Goal: Transaction & Acquisition: Purchase product/service

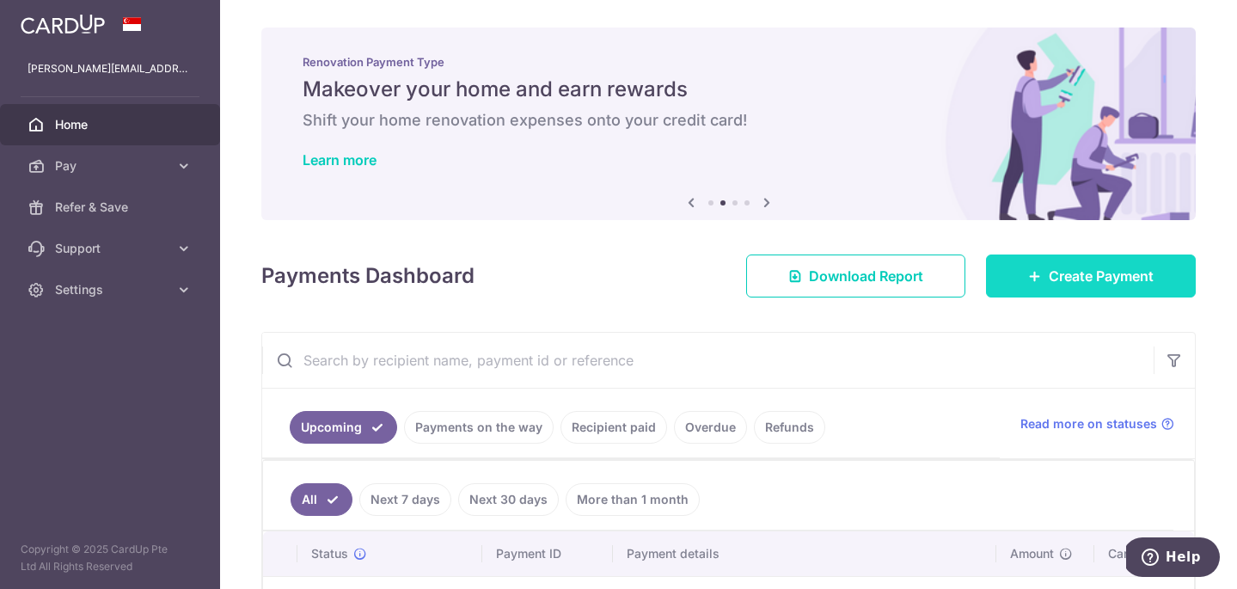
click at [1074, 274] on span "Create Payment" at bounding box center [1101, 276] width 105 height 21
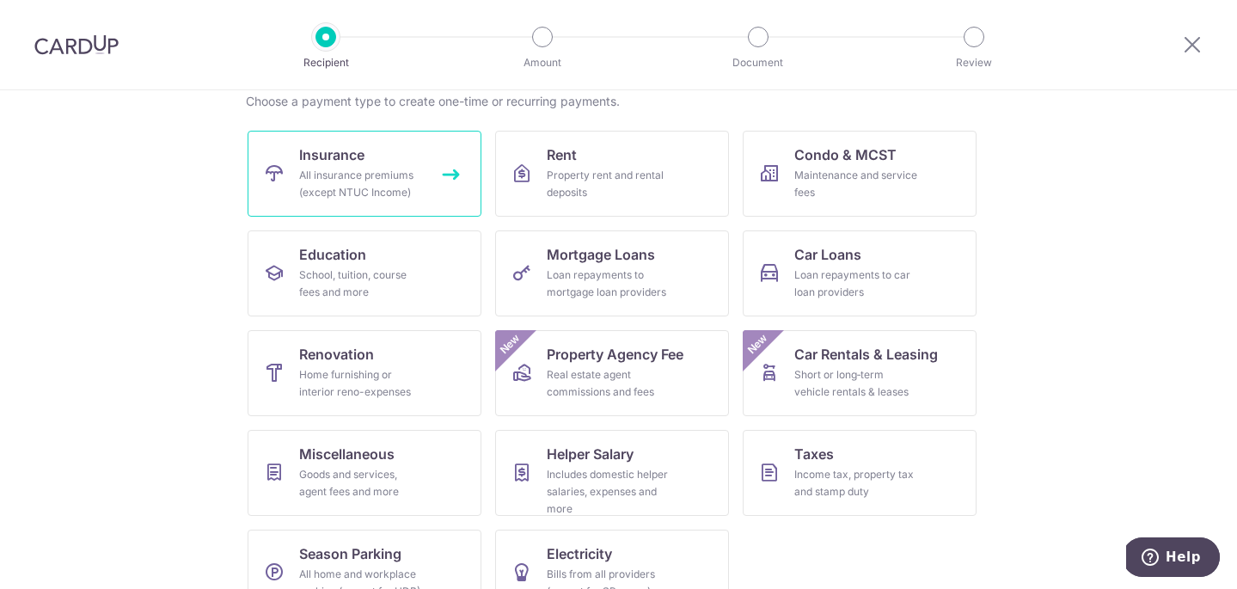
scroll to position [144, 0]
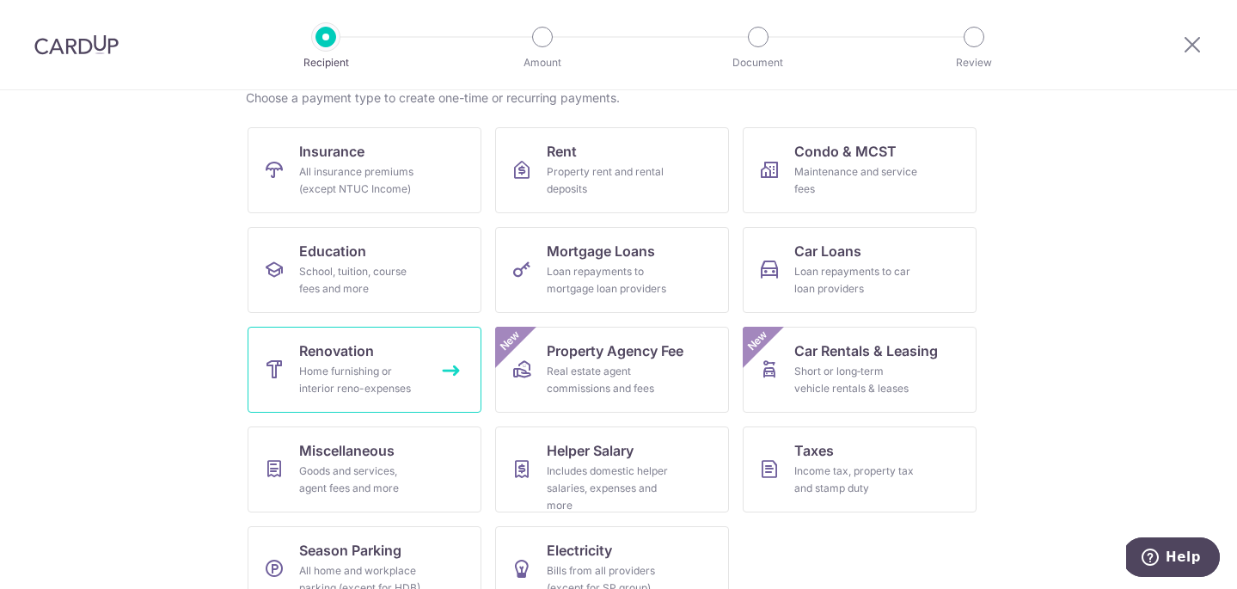
click at [339, 368] on div "Home furnishing or interior reno-expenses" at bounding box center [361, 380] width 124 height 34
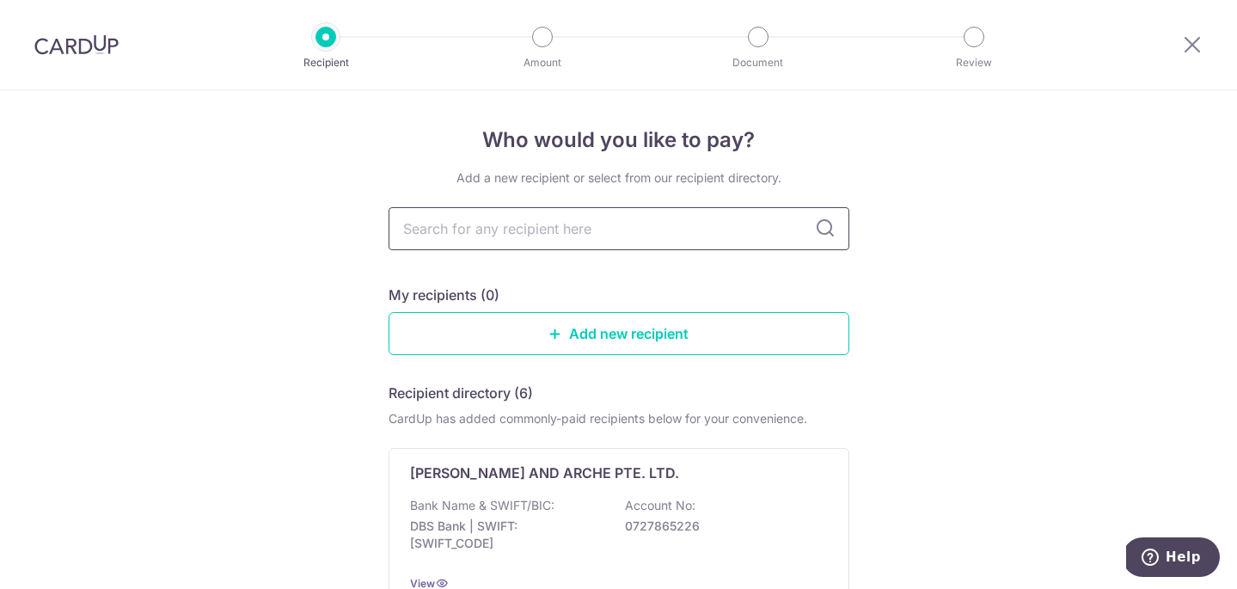
click at [556, 225] on input "text" at bounding box center [619, 228] width 461 height 43
type input "rooot"
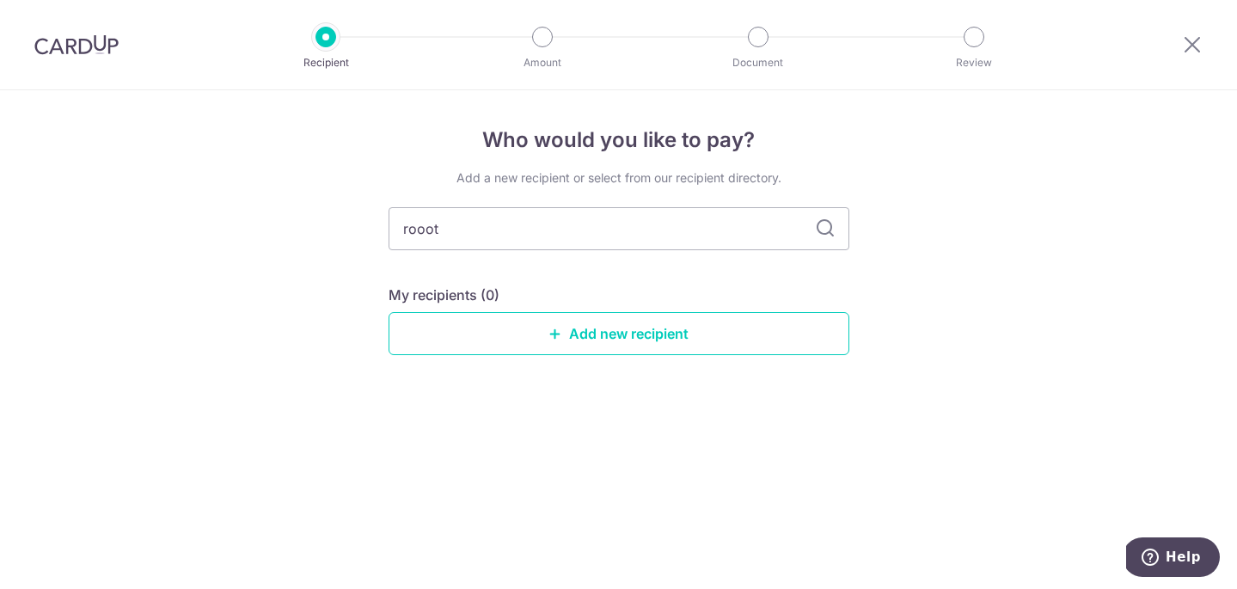
click at [824, 233] on icon at bounding box center [825, 228] width 21 height 21
click at [633, 239] on input "rooot" at bounding box center [619, 228] width 461 height 43
type input "r"
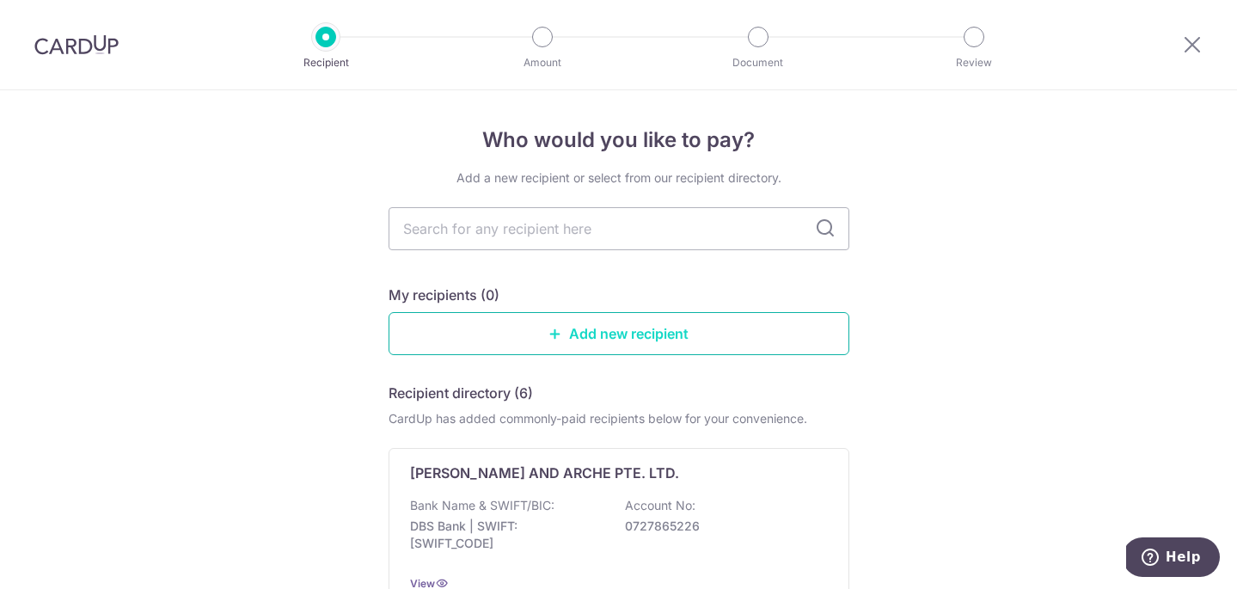
click at [641, 327] on link "Add new recipient" at bounding box center [619, 333] width 461 height 43
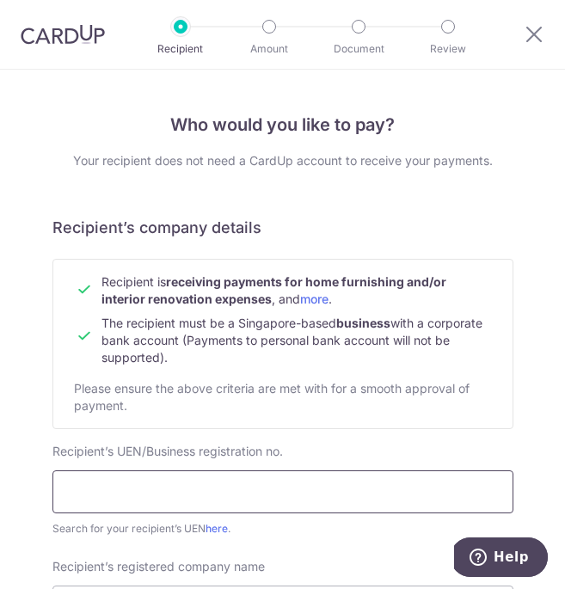
click at [361, 490] on input "text" at bounding box center [282, 491] width 461 height 43
paste input "201609632Z"
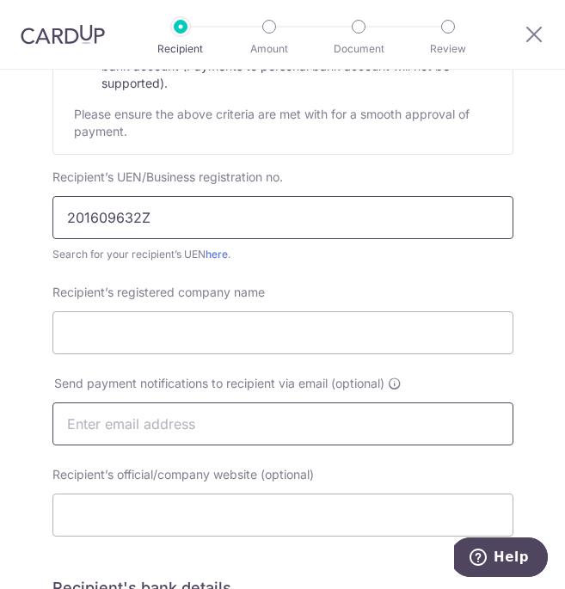
scroll to position [277, 0]
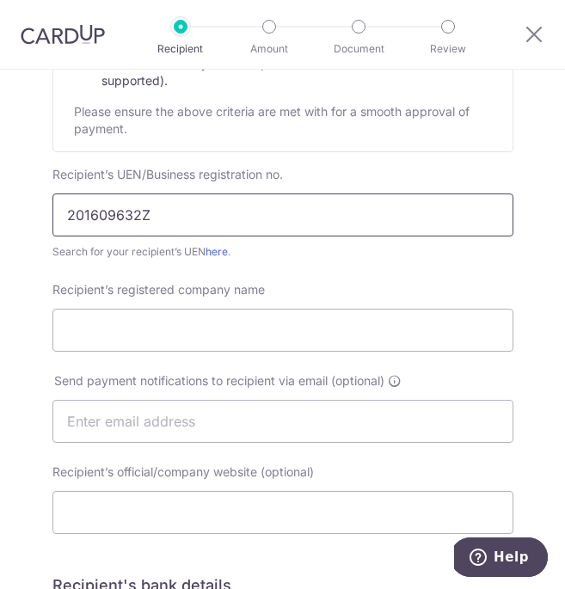
click at [256, 200] on input "201609632Z" at bounding box center [282, 214] width 461 height 43
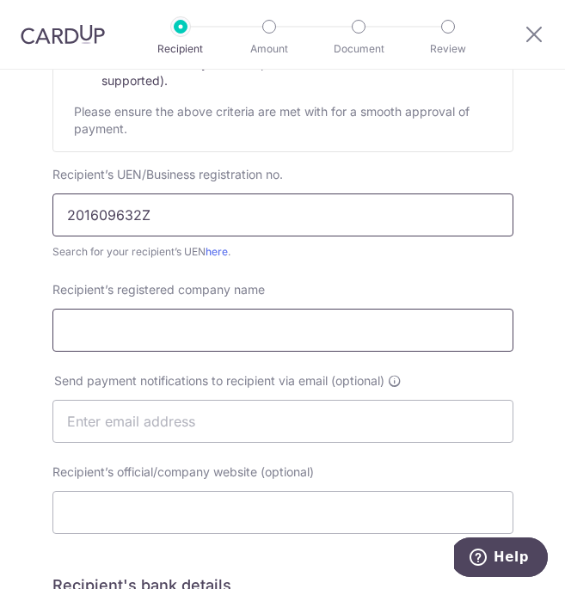
type input "201609632Z"
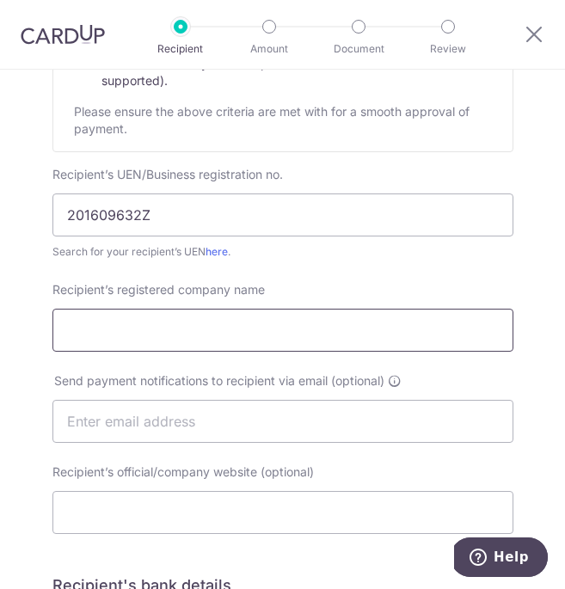
click at [200, 342] on input "Recipient’s registered company name" at bounding box center [282, 330] width 461 height 43
paste input "Rooot Studio Pte Ltd"
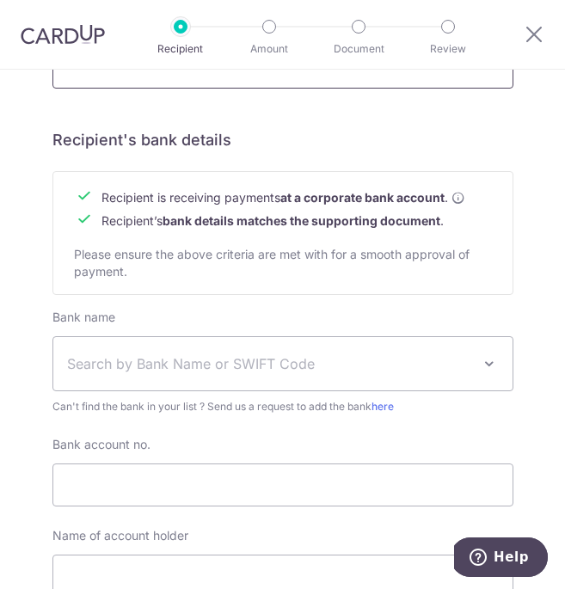
scroll to position [779, 0]
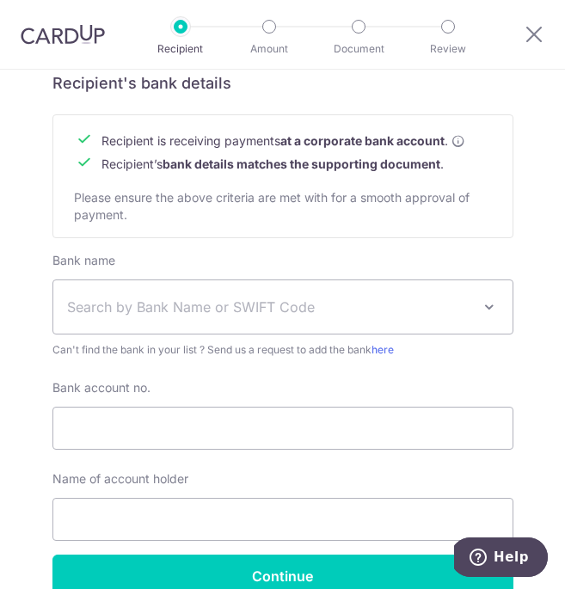
type input "Rooot Studio Pte Ltd"
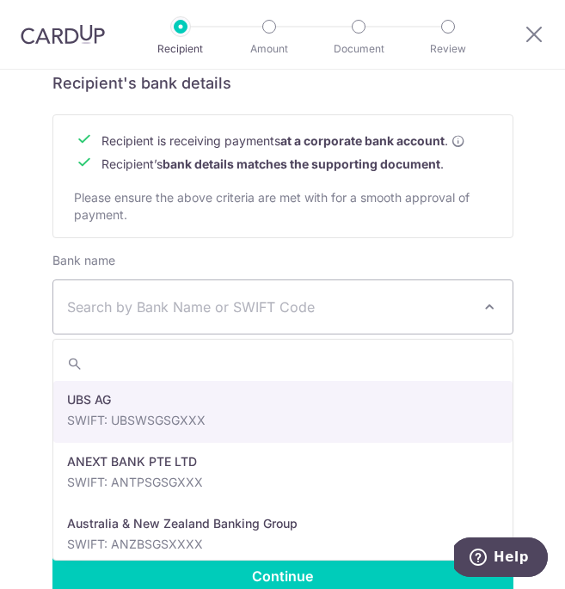
click at [119, 314] on span "Search by Bank Name or SWIFT Code" at bounding box center [269, 307] width 404 height 21
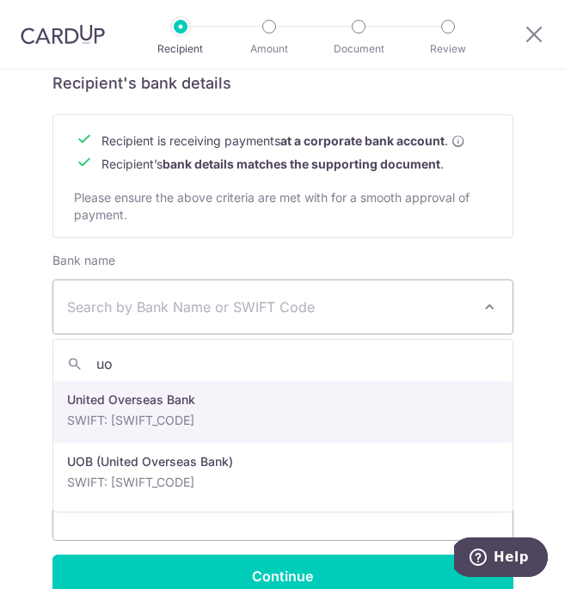
type input "uo"
select select "23668"
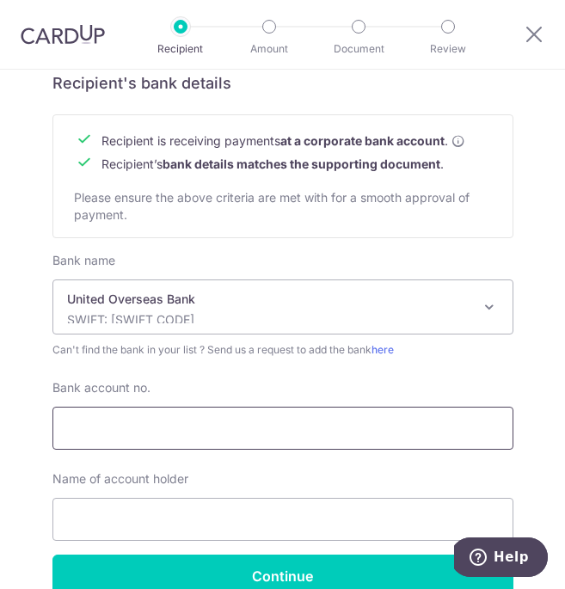
click at [140, 431] on input "Bank account no." at bounding box center [282, 428] width 461 height 43
paste input "387-304-254-9"
click at [98, 430] on input "387-304-254-9" at bounding box center [282, 428] width 461 height 43
click at [124, 427] on input "387304-254-9" at bounding box center [282, 428] width 461 height 43
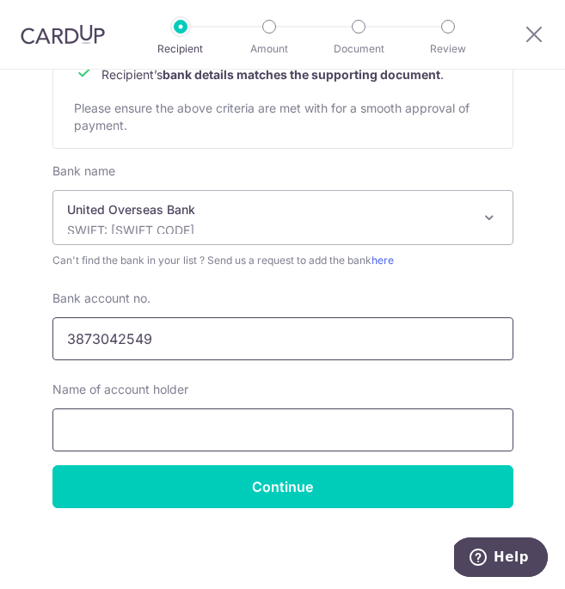
type input "3873042549"
click at [150, 417] on input "text" at bounding box center [282, 429] width 461 height 43
click at [108, 435] on input "text" at bounding box center [282, 429] width 461 height 43
paste input "Rooot Studio Pte Ltd"
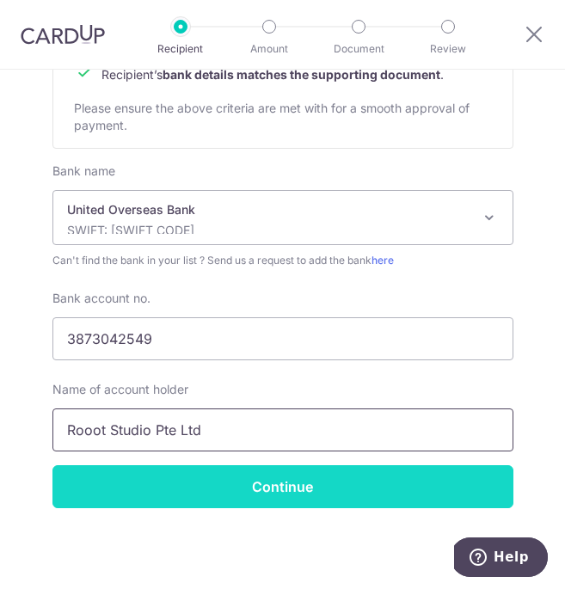
type input "Rooot Studio Pte Ltd"
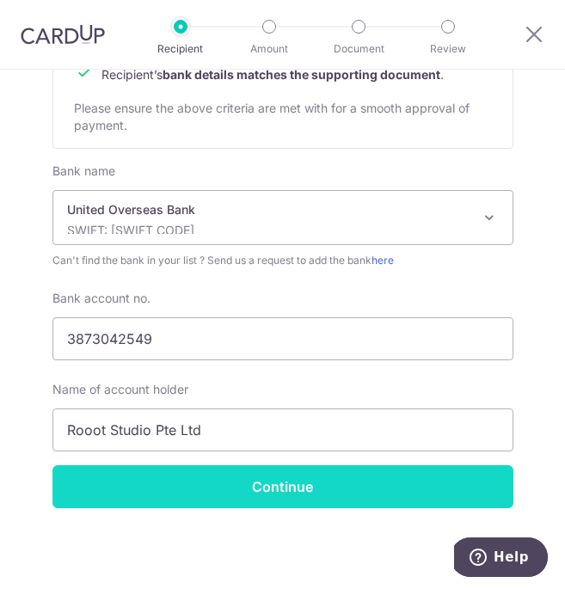
click at [229, 495] on input "Continue" at bounding box center [282, 486] width 461 height 43
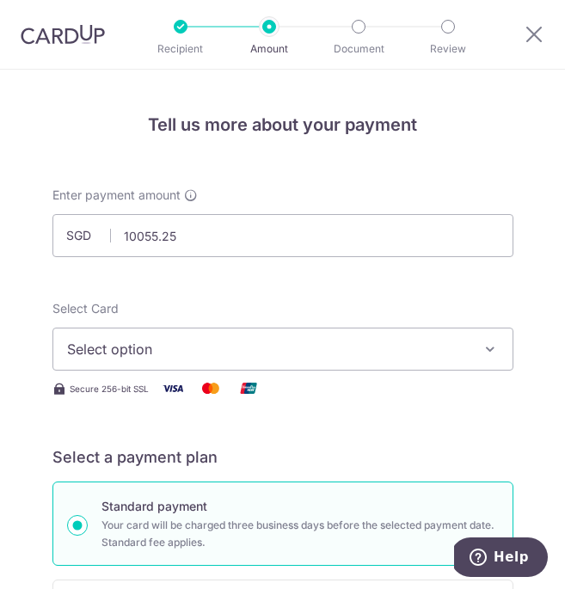
type input "10,055.25"
click at [340, 340] on span "Select option" at bounding box center [270, 349] width 407 height 21
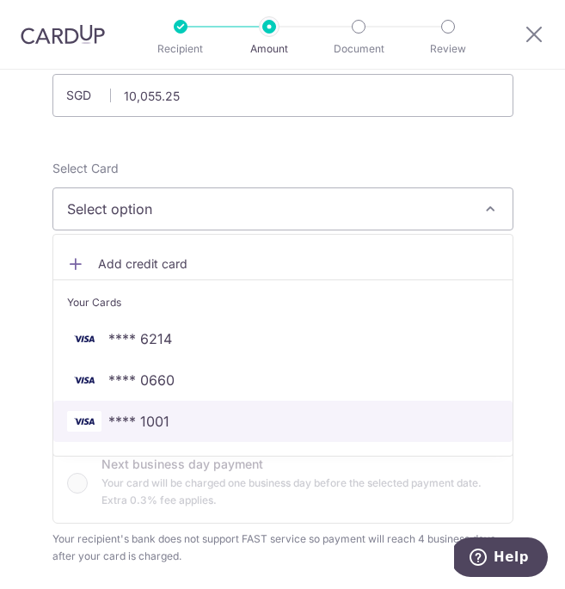
scroll to position [141, 0]
click at [241, 415] on span "**** 1001" at bounding box center [283, 420] width 432 height 21
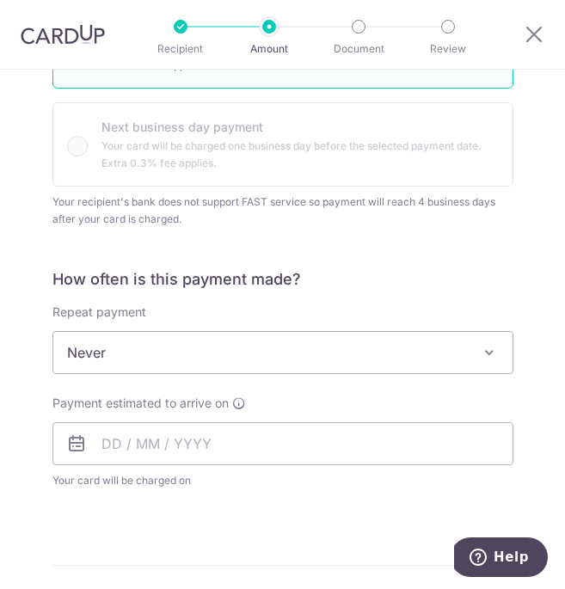
scroll to position [483, 0]
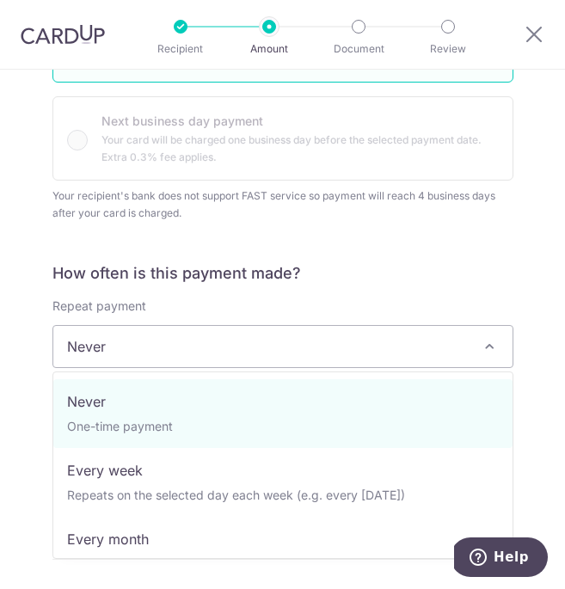
click at [284, 333] on span "Never" at bounding box center [282, 346] width 459 height 41
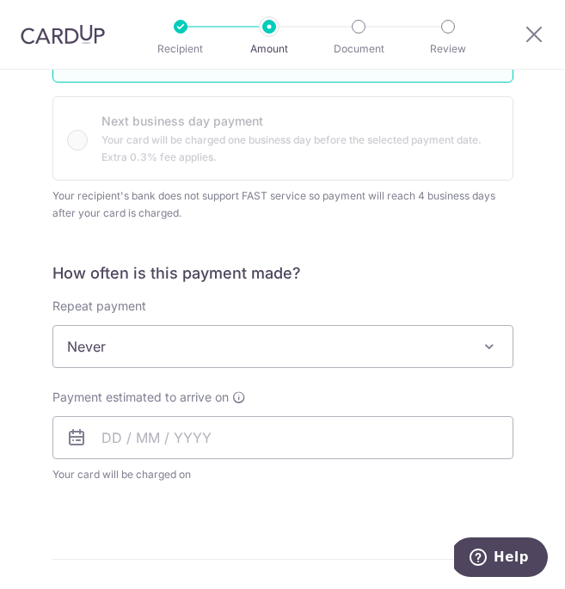
click at [284, 333] on span "Never" at bounding box center [282, 346] width 459 height 41
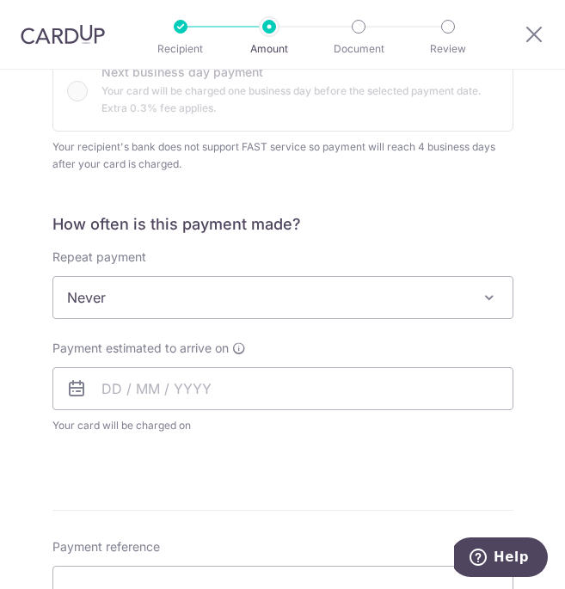
scroll to position [557, 0]
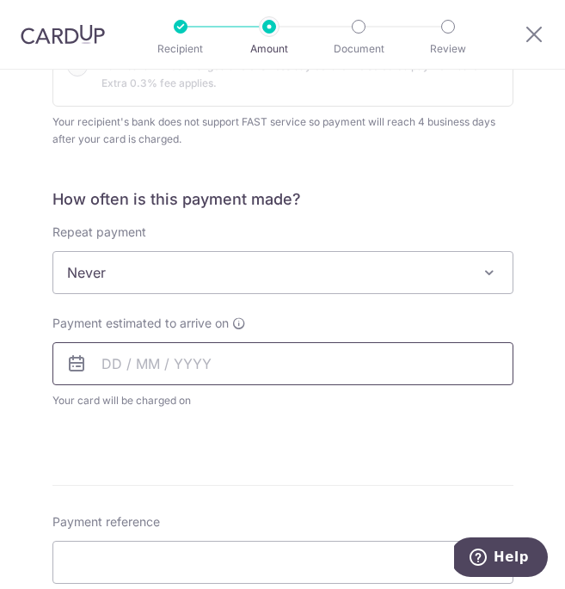
click at [279, 347] on input "text" at bounding box center [282, 363] width 461 height 43
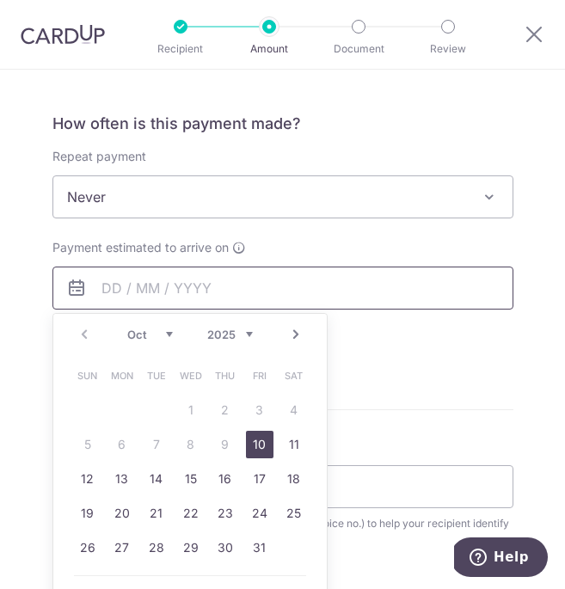
scroll to position [663, 0]
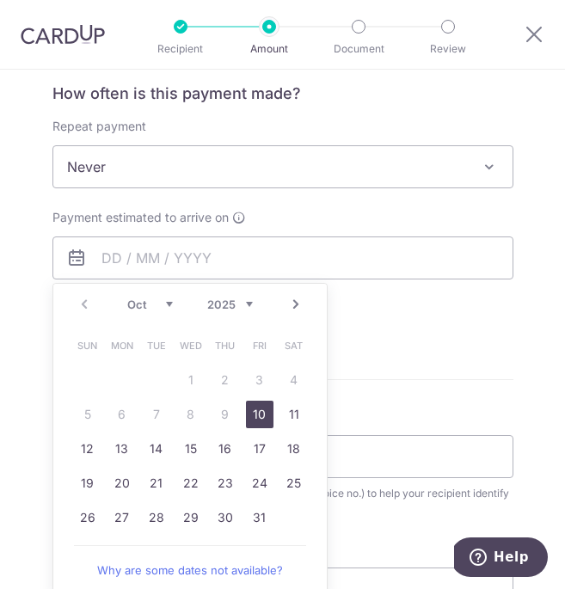
click at [262, 415] on link "10" at bounding box center [260, 415] width 28 height 28
type input "10/10/2025"
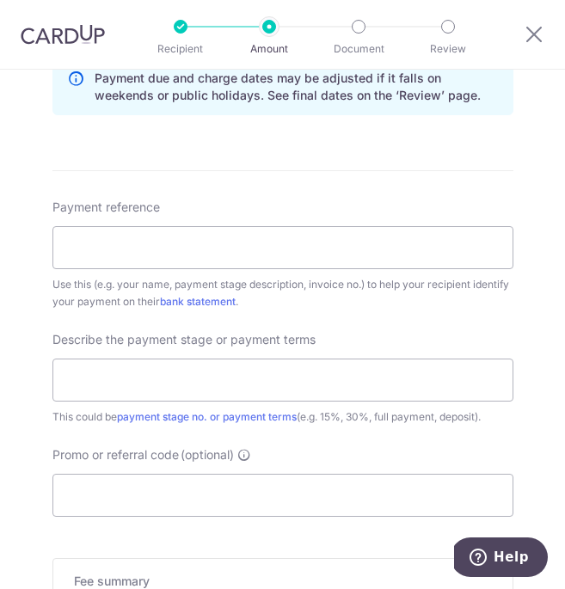
scroll to position [949, 0]
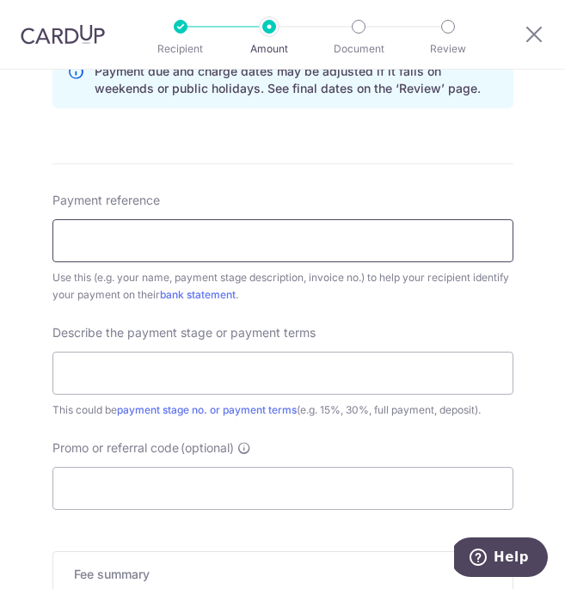
click at [213, 230] on input "Payment reference" at bounding box center [282, 240] width 461 height 43
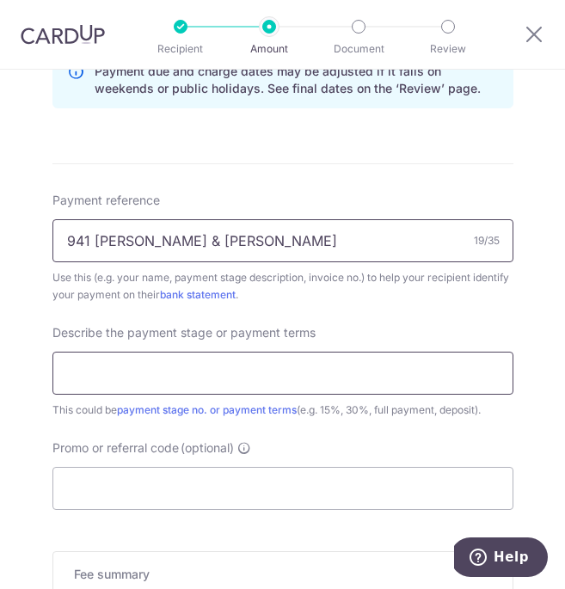
type input "941 Fabian & Tamara"
click at [105, 357] on input "text" at bounding box center [282, 373] width 461 height 43
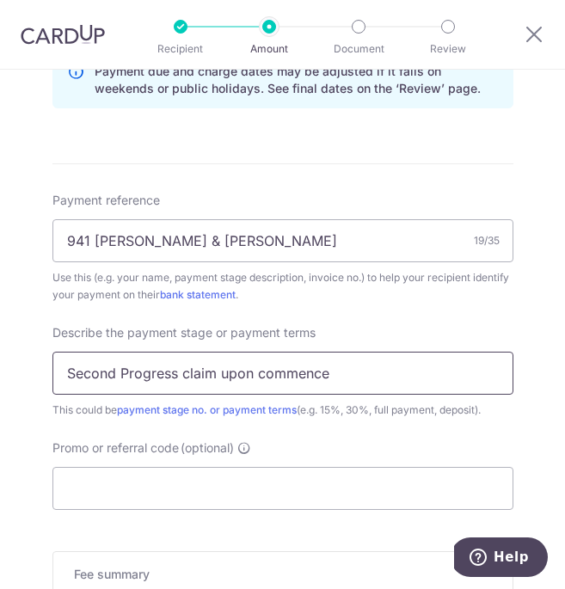
drag, startPoint x: 180, startPoint y: 374, endPoint x: 33, endPoint y: 379, distance: 147.1
click at [33, 379] on div "Tell us more about your payment Enter payment amount SGD 10,055.25 10055.25 Rec…" at bounding box center [282, 8] width 565 height 1774
click at [287, 367] on input "12point5% claim upon commence" at bounding box center [282, 373] width 461 height 43
drag, startPoint x: 138, startPoint y: 374, endPoint x: 315, endPoint y: 372, distance: 177.1
click at [315, 373] on input "12point5% claim upon commence" at bounding box center [282, 373] width 461 height 43
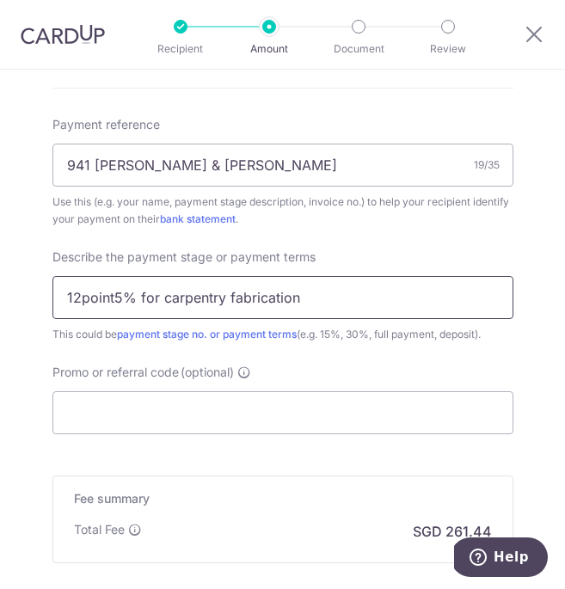
scroll to position [1030, 0]
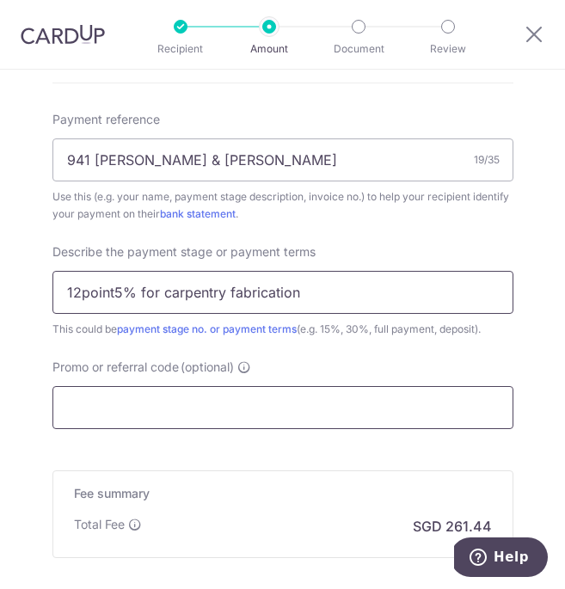
type input "12point5% for carpentry fabrication"
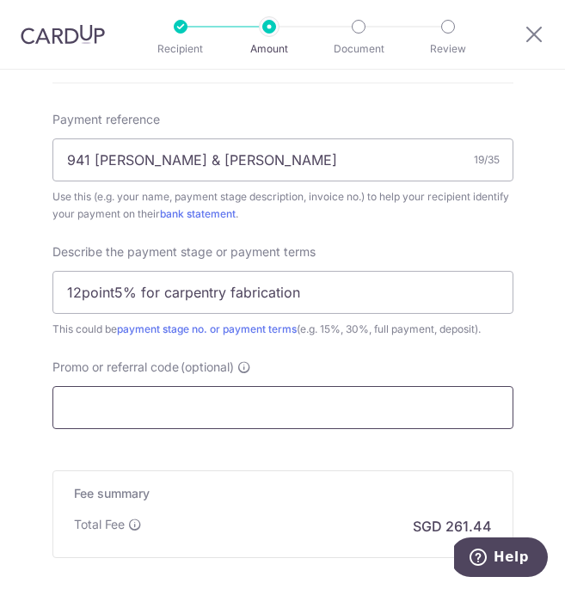
click at [280, 403] on input "Promo or referral code (optional)" at bounding box center [282, 407] width 461 height 43
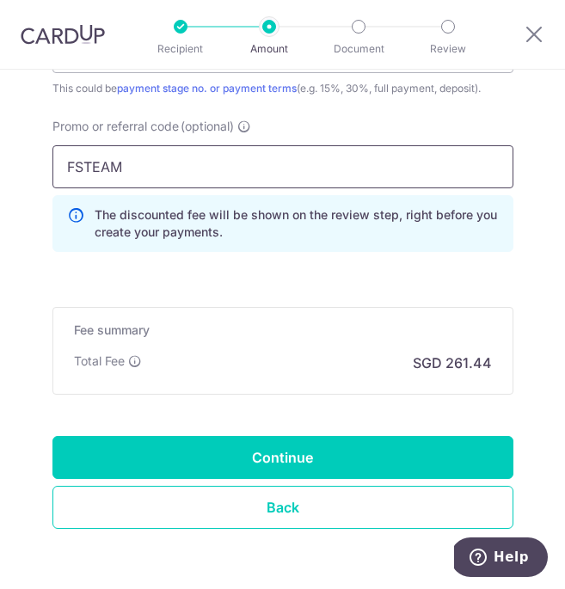
scroll to position [1333, 0]
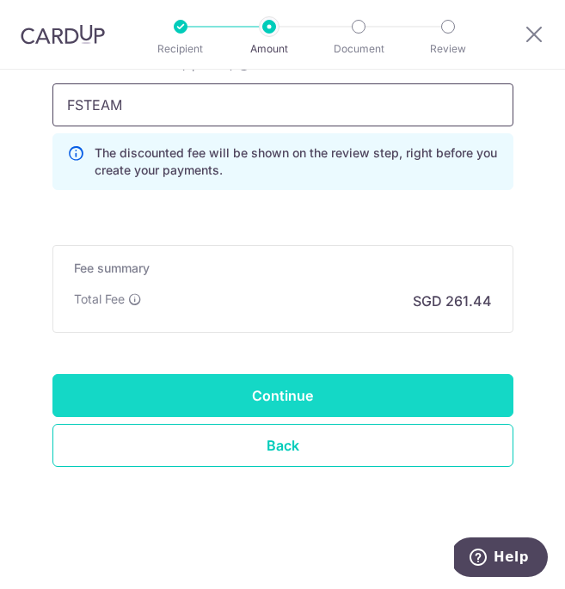
type input "FSTEAM"
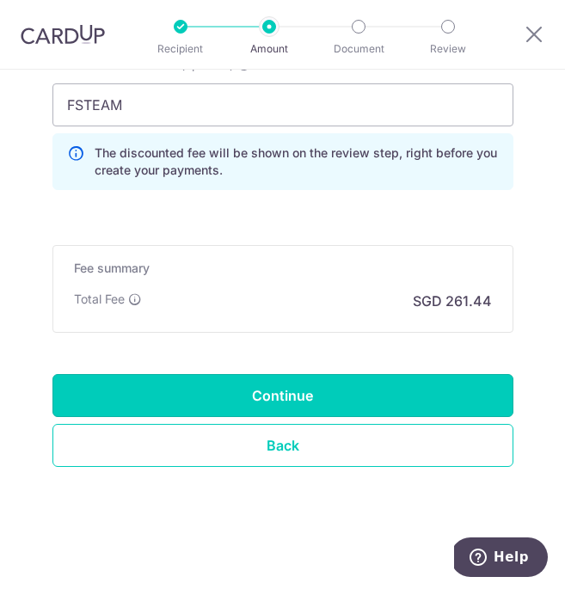
drag, startPoint x: 336, startPoint y: 411, endPoint x: 312, endPoint y: 323, distance: 90.9
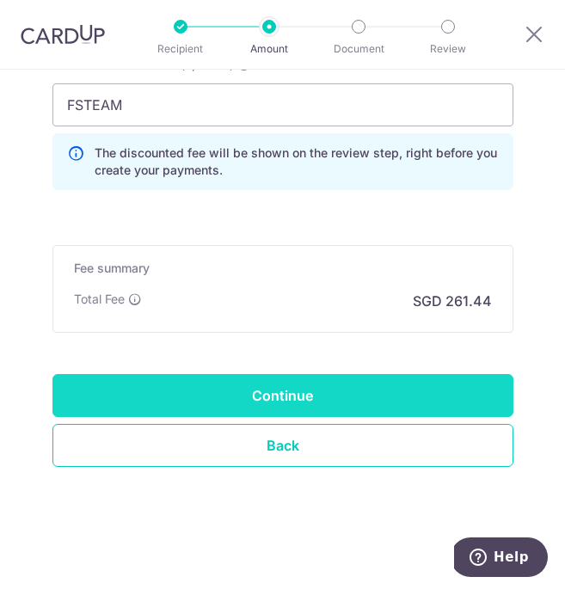
click at [298, 384] on input "Continue" at bounding box center [282, 395] width 461 height 43
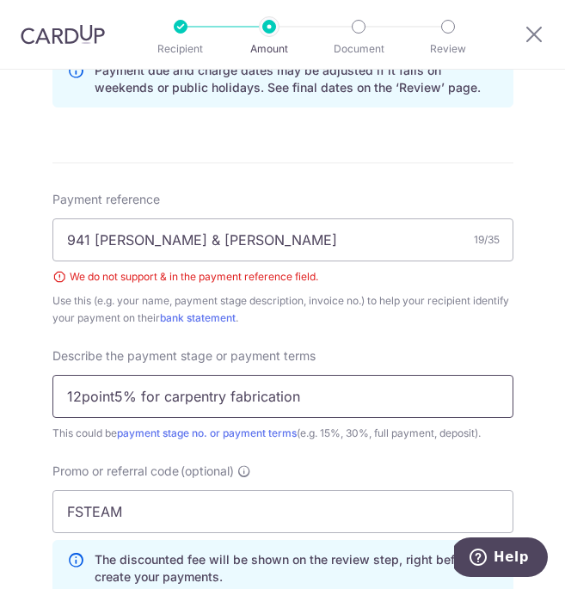
scroll to position [948, 0]
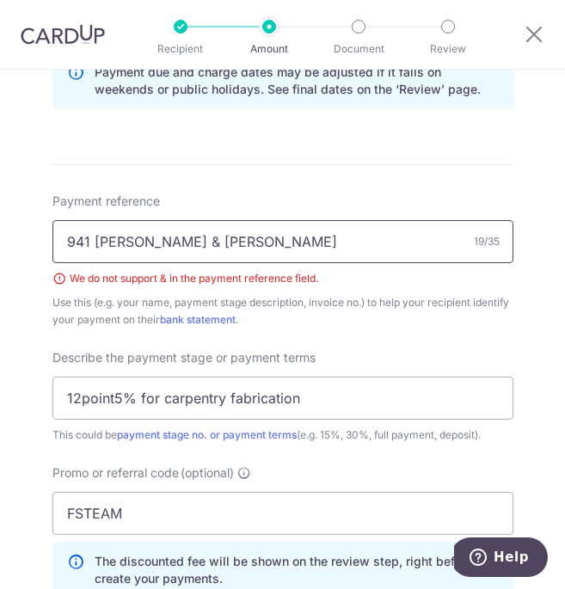
click at [148, 245] on input "941 [PERSON_NAME] & [PERSON_NAME]" at bounding box center [282, 241] width 461 height 43
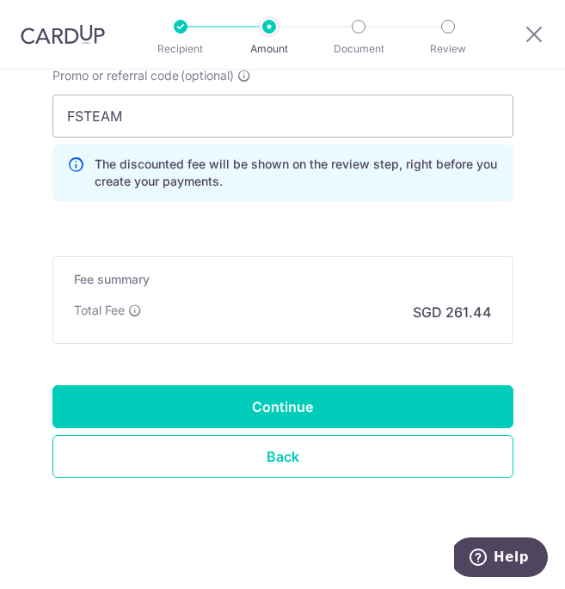
scroll to position [1357, 0]
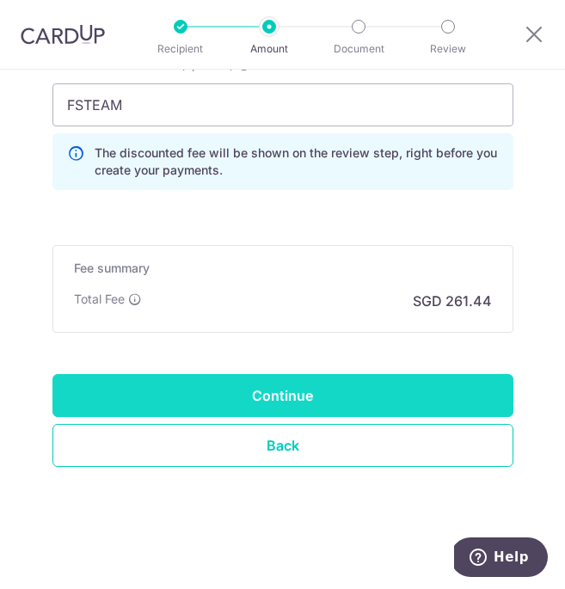
type input "941 [PERSON_NAME] and [PERSON_NAME]"
click at [267, 397] on input "Continue" at bounding box center [282, 395] width 461 height 43
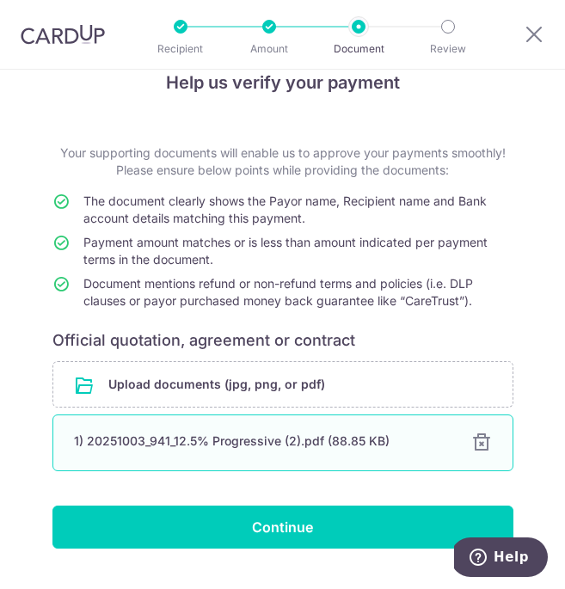
scroll to position [83, 0]
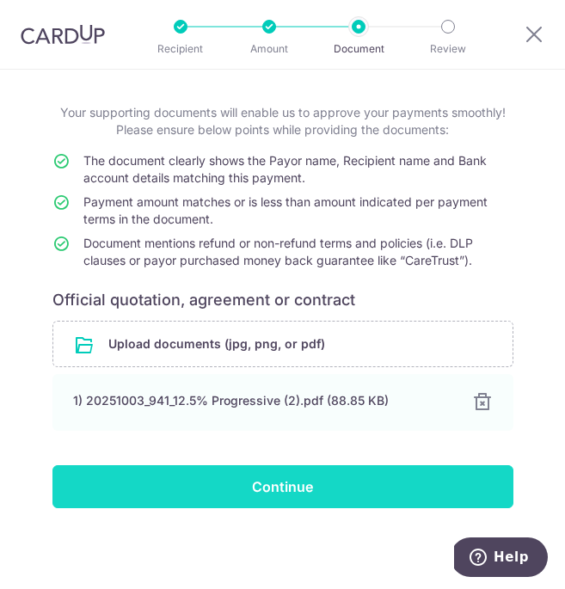
click at [300, 480] on input "Continue" at bounding box center [282, 486] width 461 height 43
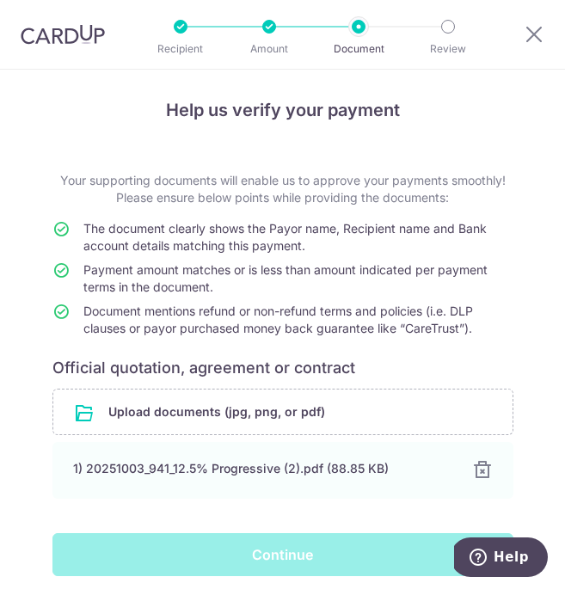
scroll to position [0, 0]
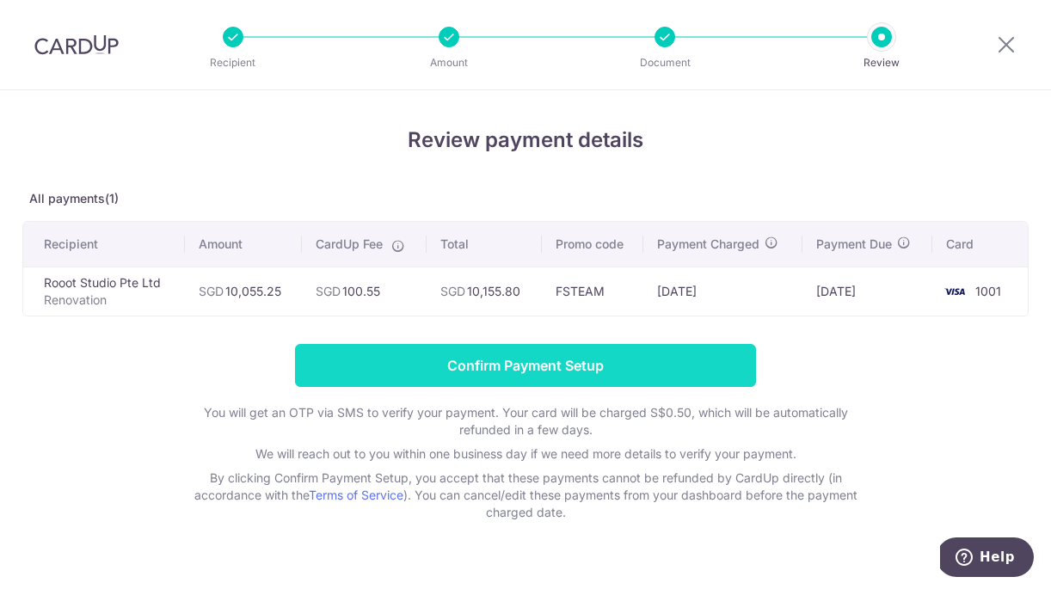
click at [401, 352] on input "Confirm Payment Setup" at bounding box center [525, 365] width 461 height 43
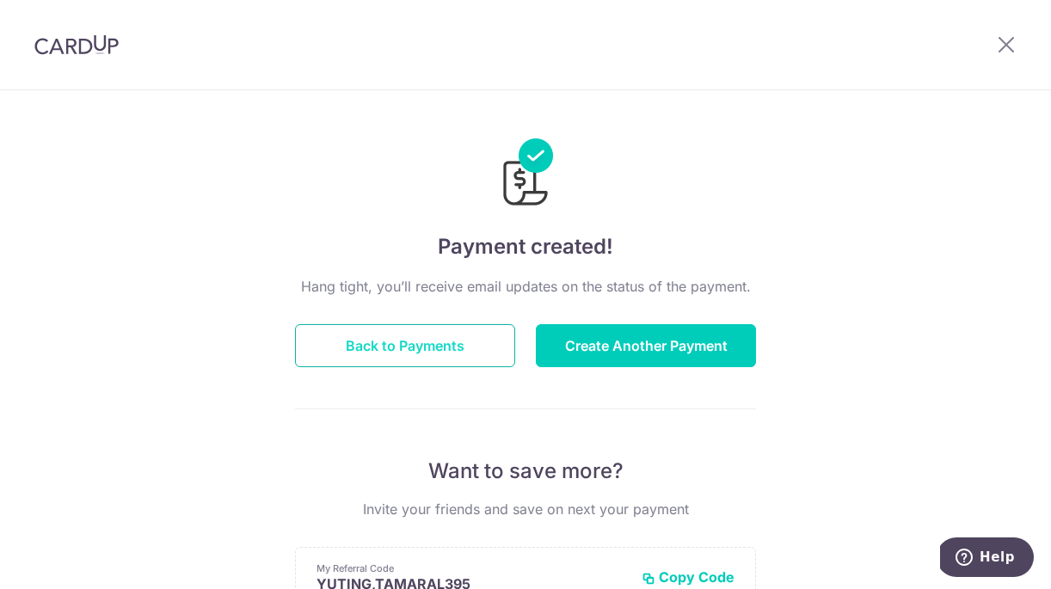
click at [369, 351] on button "Back to Payments" at bounding box center [405, 345] width 220 height 43
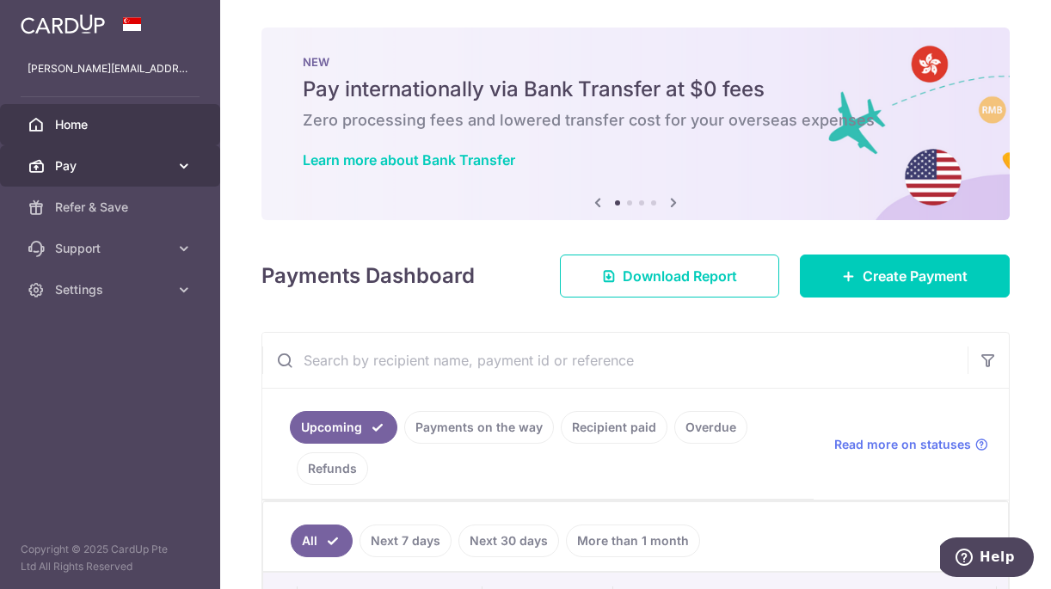
click at [70, 174] on span "Pay" at bounding box center [111, 165] width 113 height 17
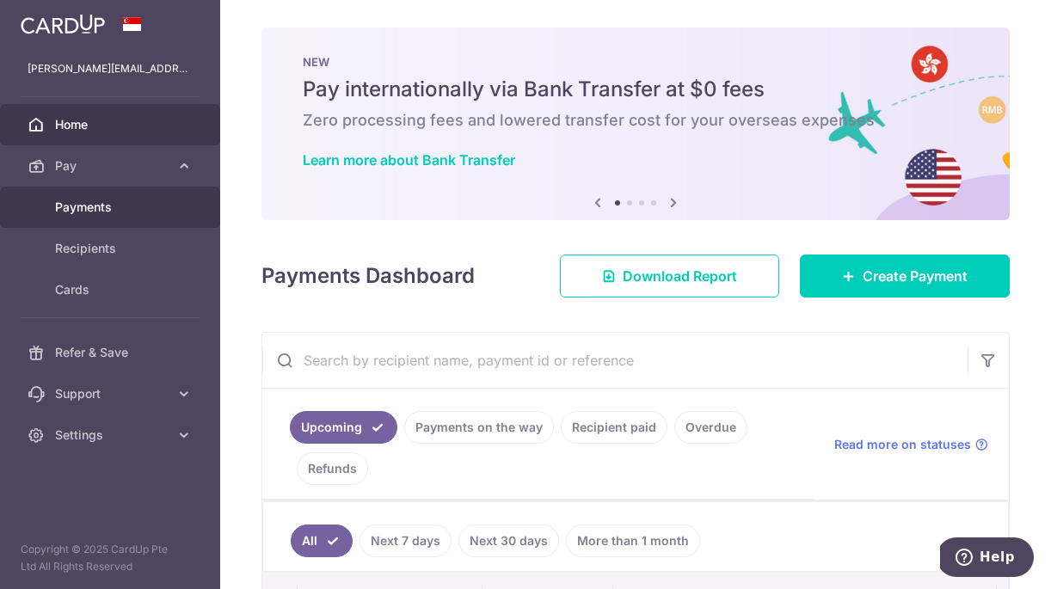
click at [61, 202] on span "Payments" at bounding box center [111, 207] width 113 height 17
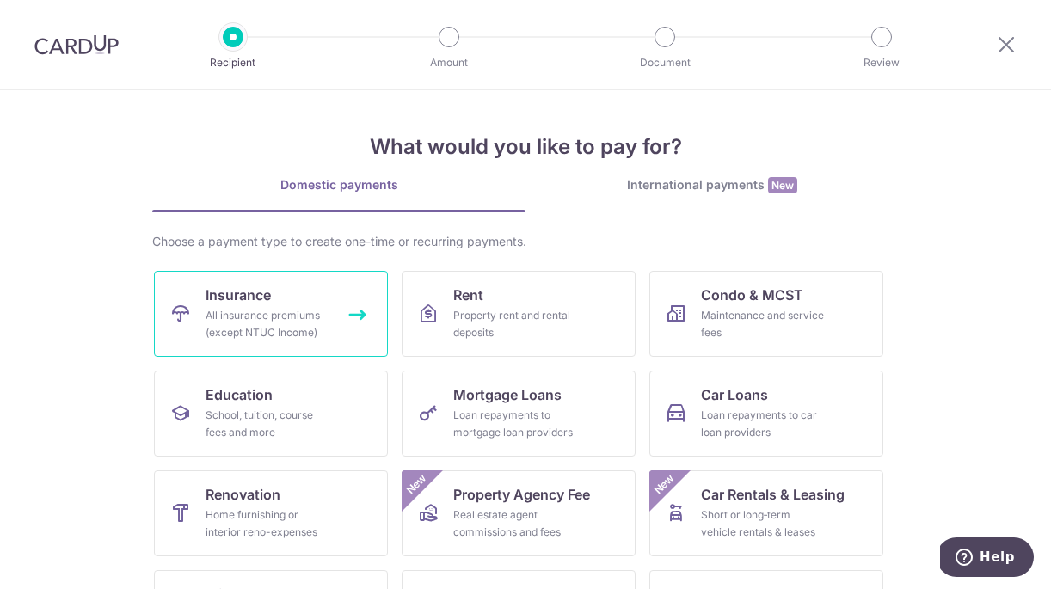
click at [248, 328] on div "All insurance premiums (except NTUC Income)" at bounding box center [267, 324] width 124 height 34
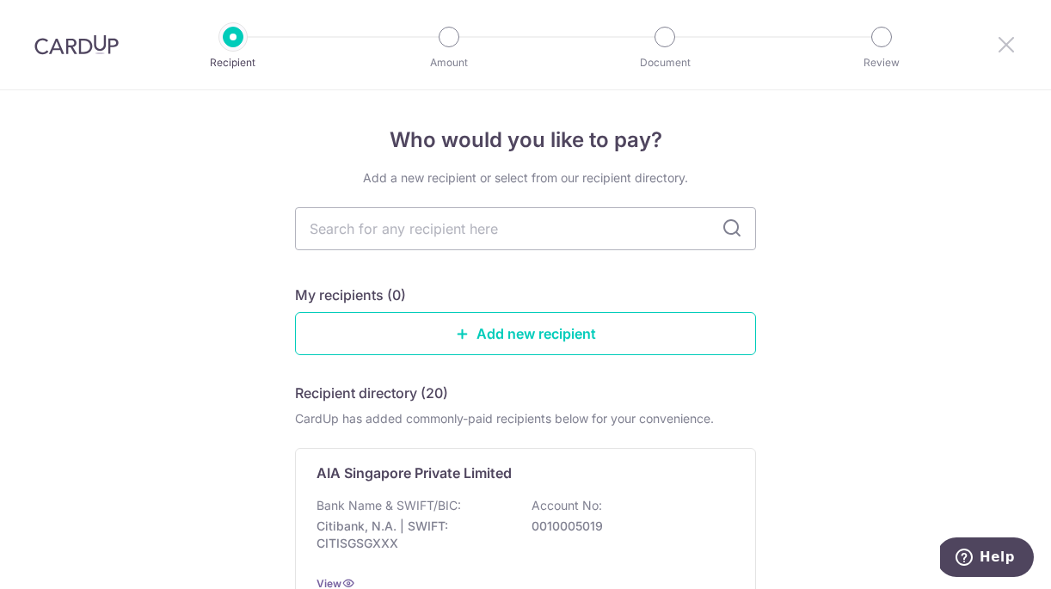
click at [1000, 45] on icon at bounding box center [1006, 44] width 21 height 21
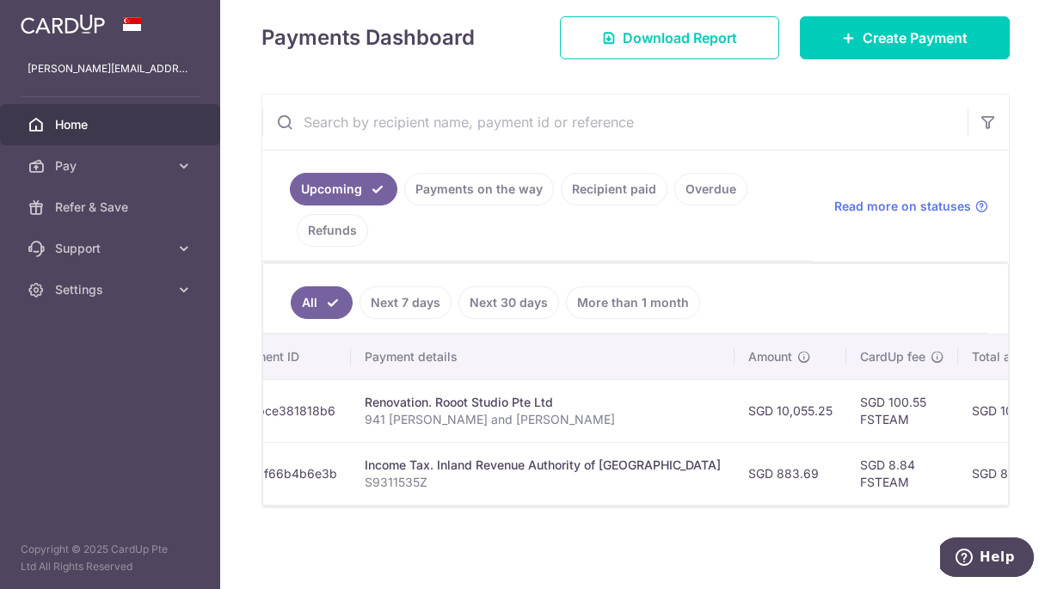
scroll to position [0, 272]
